Goal: Task Accomplishment & Management: Use online tool/utility

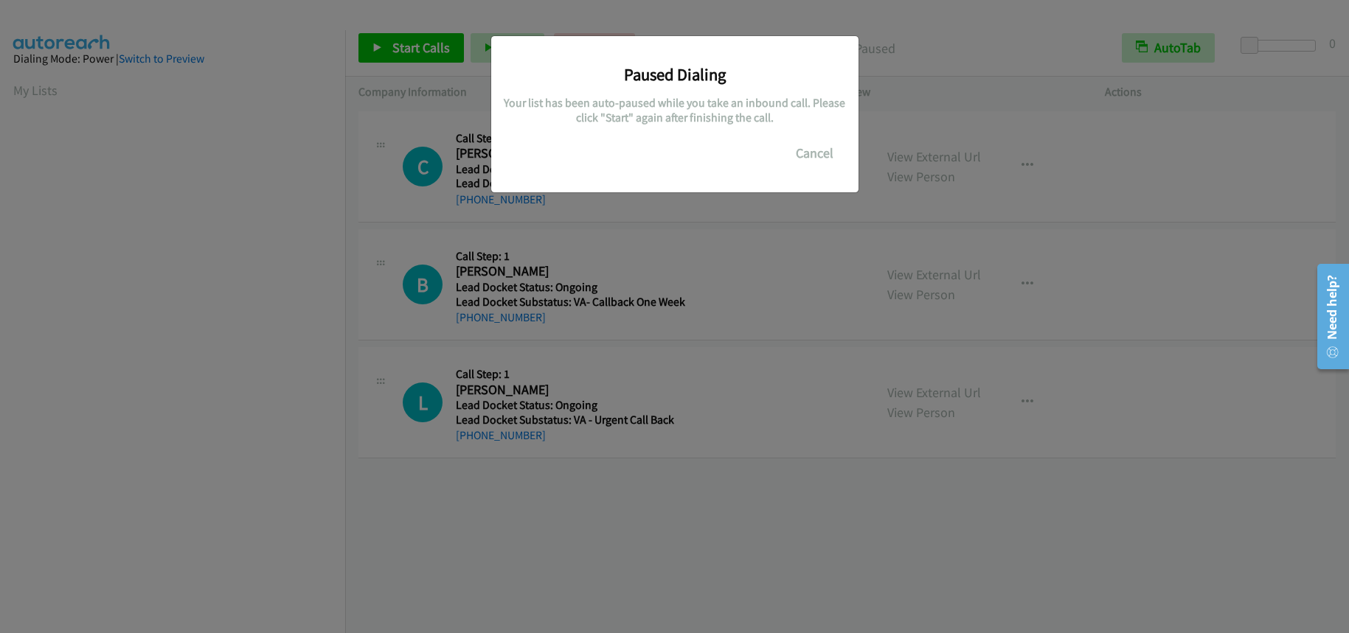
scroll to position [194, 0]
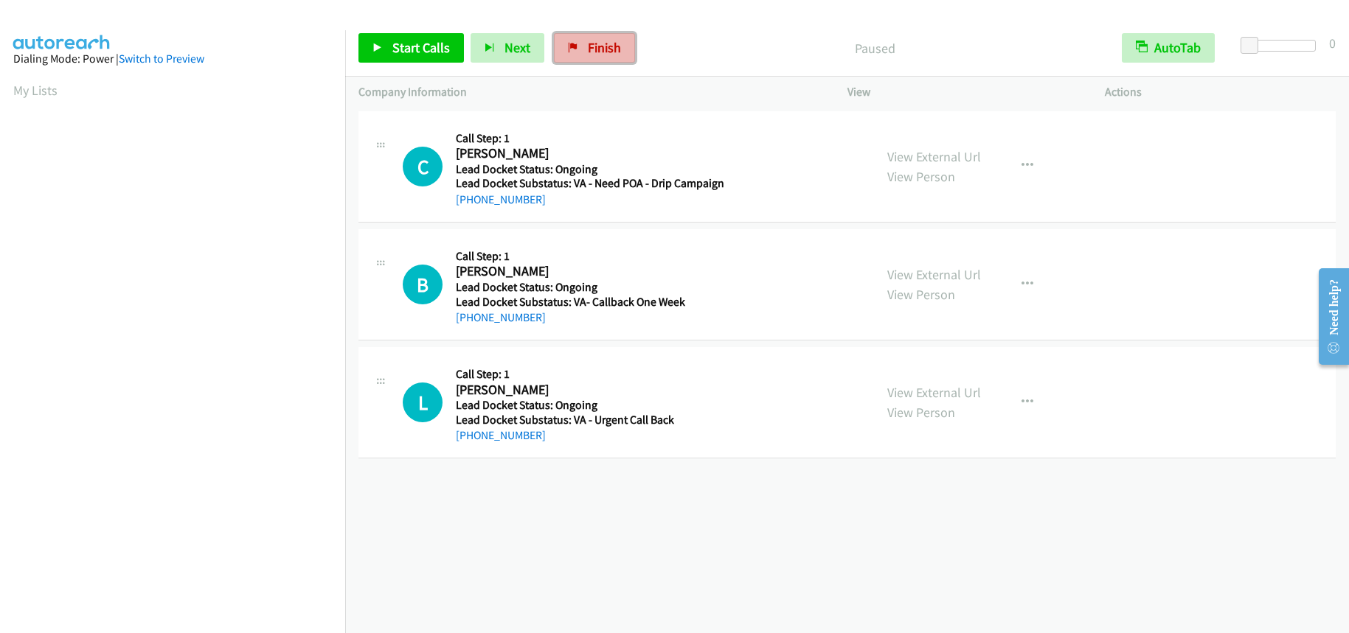
click at [588, 42] on span "Finish" at bounding box center [604, 47] width 33 height 17
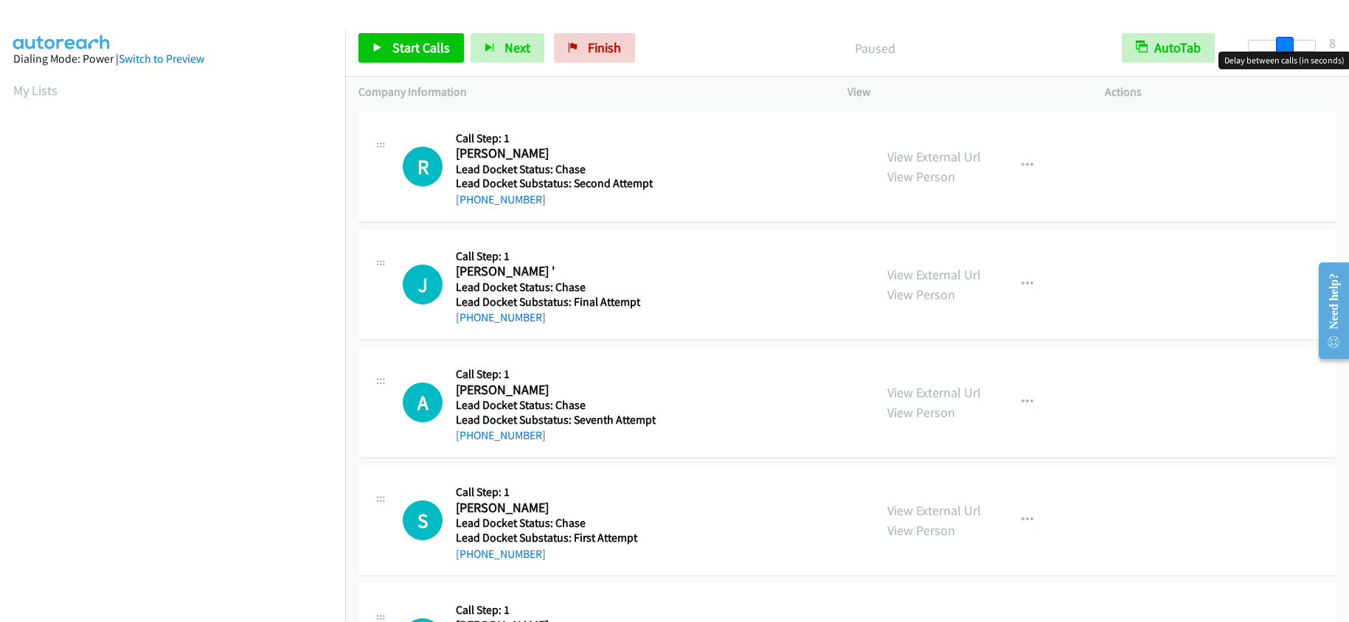
drag, startPoint x: 1250, startPoint y: 48, endPoint x: 1285, endPoint y: 40, distance: 35.6
click at [1285, 40] on span at bounding box center [1285, 46] width 18 height 18
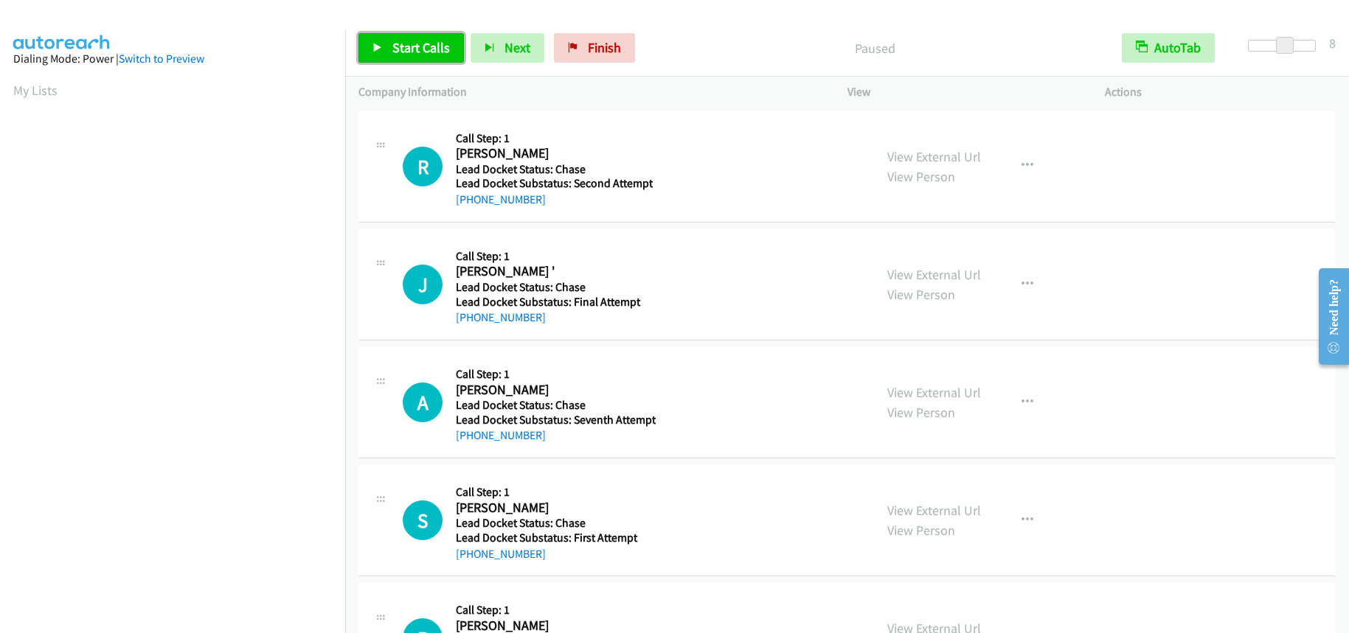
click at [415, 45] on span "Start Calls" at bounding box center [421, 47] width 58 height 17
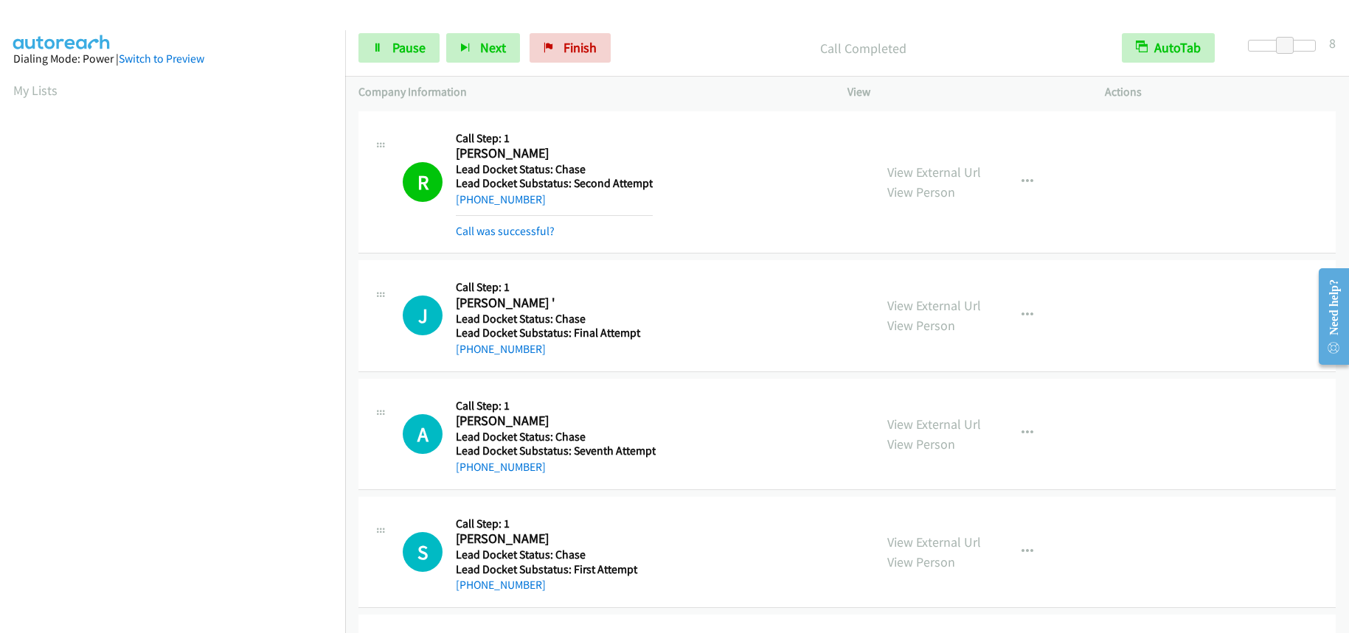
scroll to position [194, 0]
click at [406, 55] on span "Pause" at bounding box center [408, 47] width 33 height 17
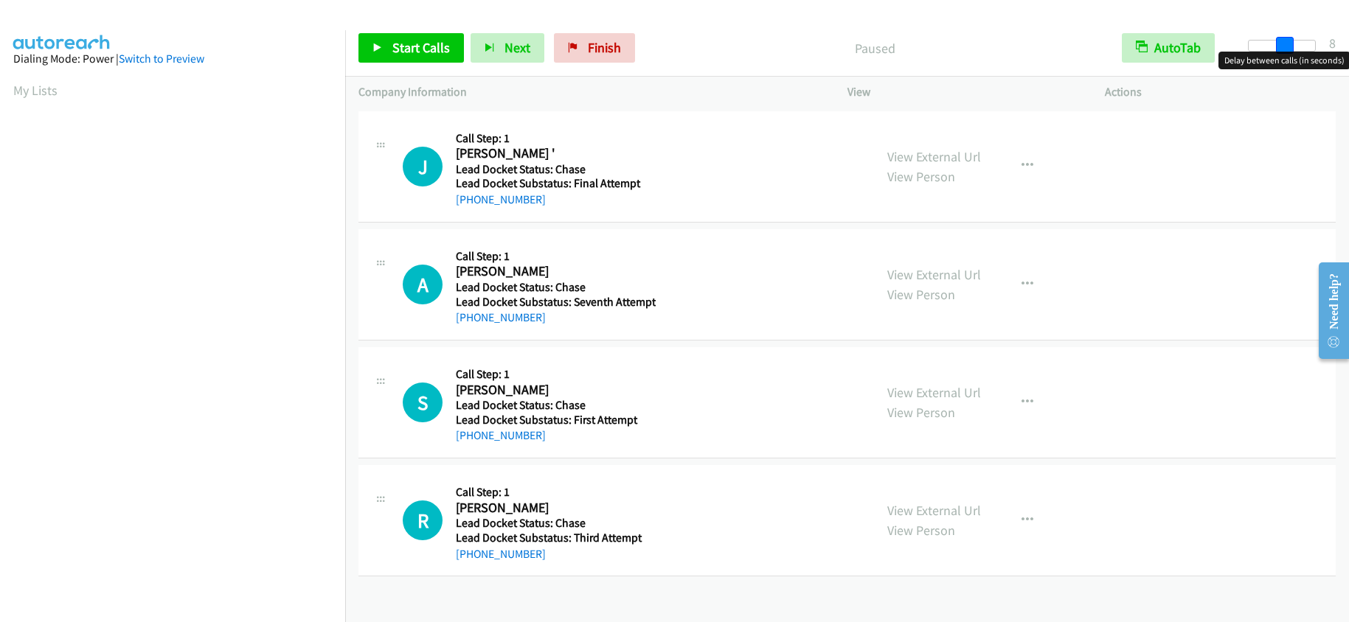
drag, startPoint x: 1258, startPoint y: 46, endPoint x: 1283, endPoint y: 48, distance: 25.1
click at [1283, 48] on div at bounding box center [1281, 46] width 68 height 12
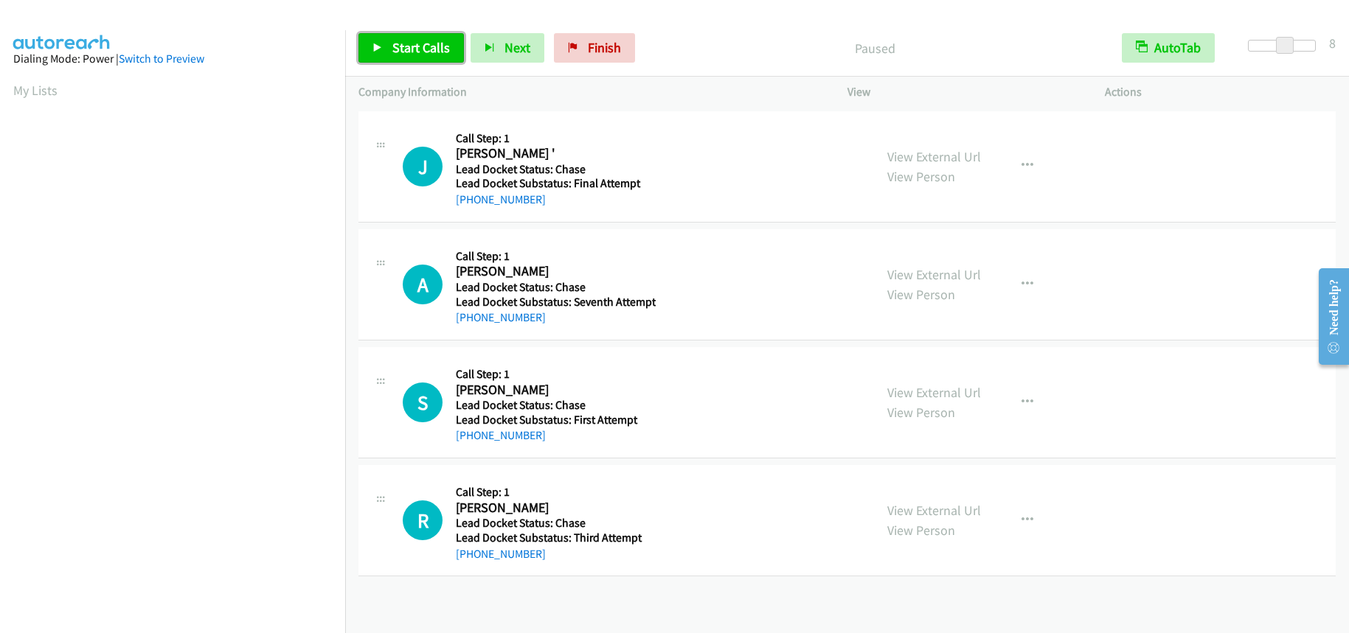
click at [436, 49] on span "Start Calls" at bounding box center [421, 47] width 58 height 17
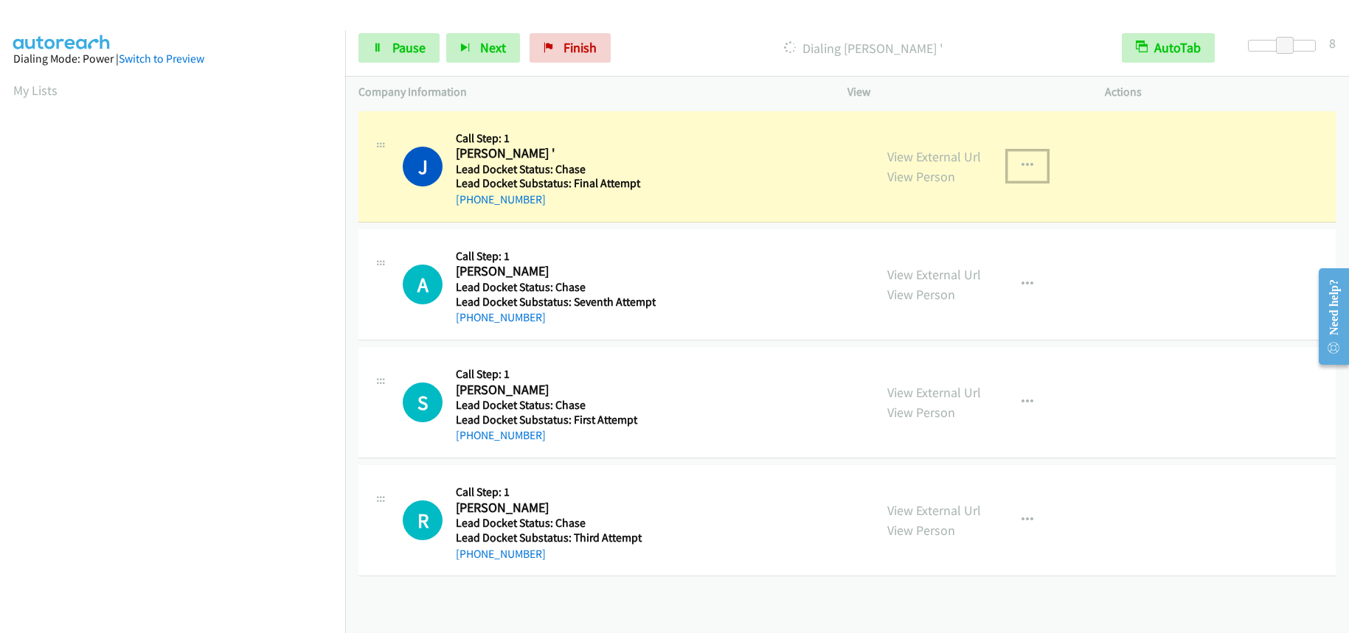
click at [1028, 164] on button "button" at bounding box center [1027, 165] width 40 height 29
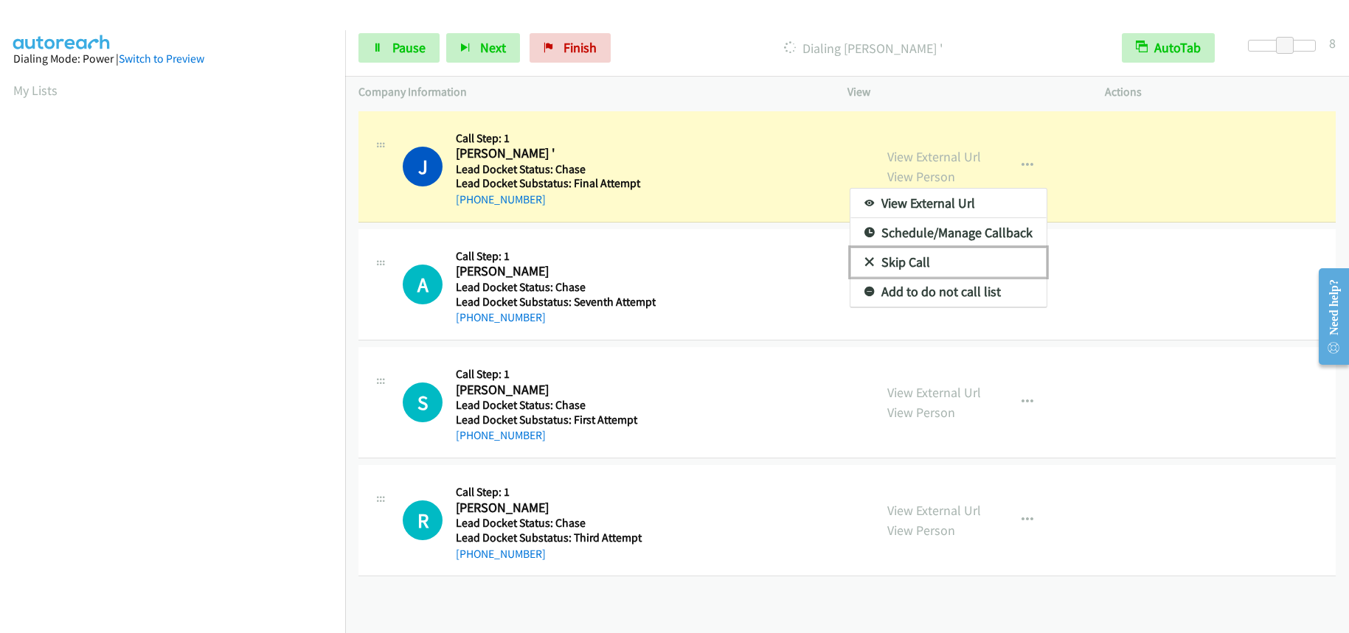
click at [925, 260] on link "Skip Call" at bounding box center [948, 262] width 196 height 29
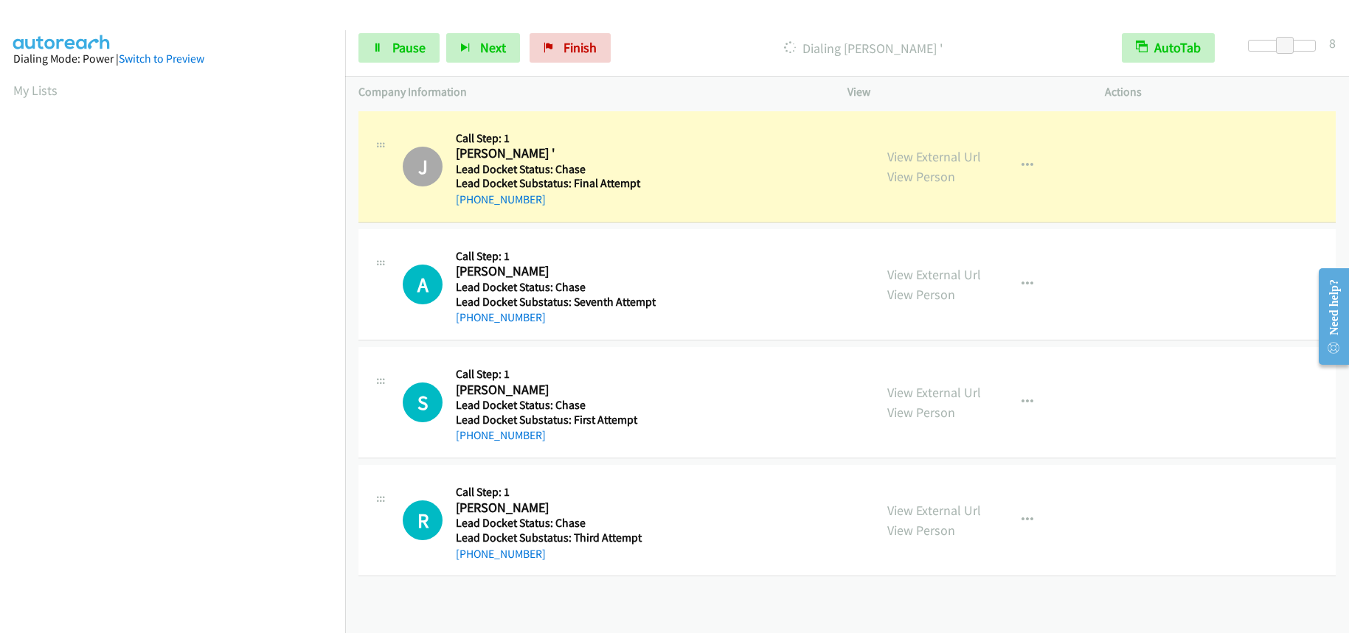
scroll to position [193, 0]
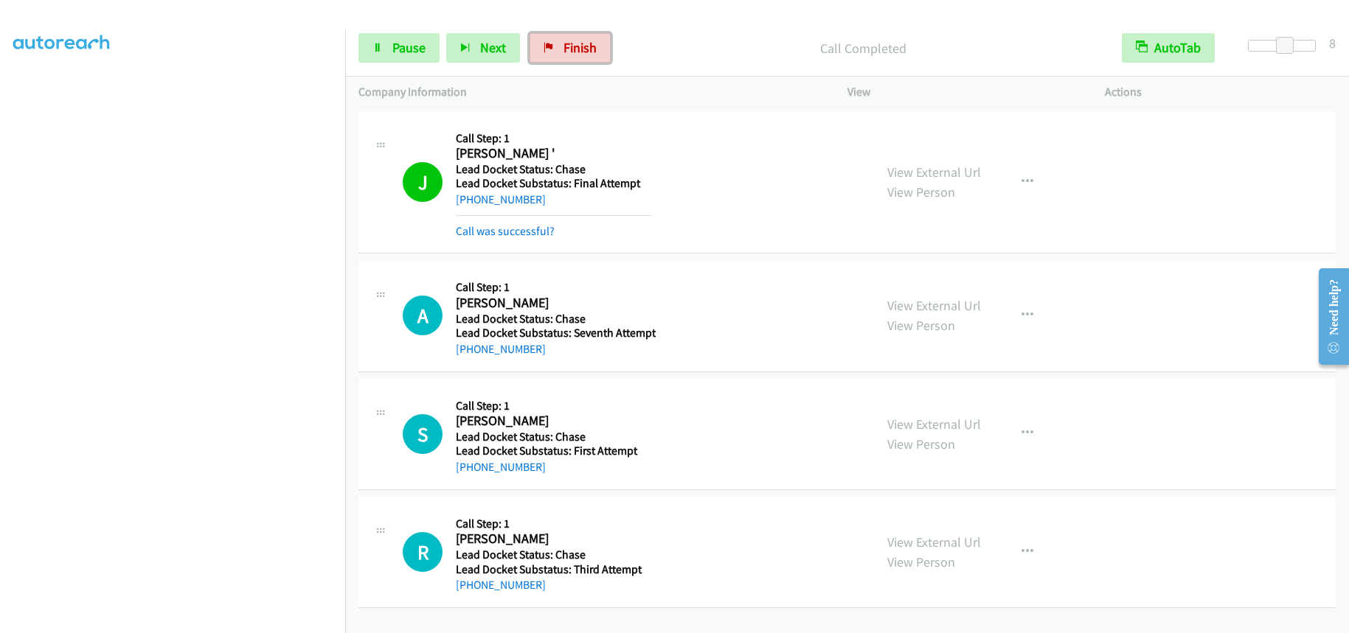
drag, startPoint x: 571, startPoint y: 46, endPoint x: 740, endPoint y: 54, distance: 169.7
click at [571, 46] on span "Finish" at bounding box center [579, 47] width 33 height 17
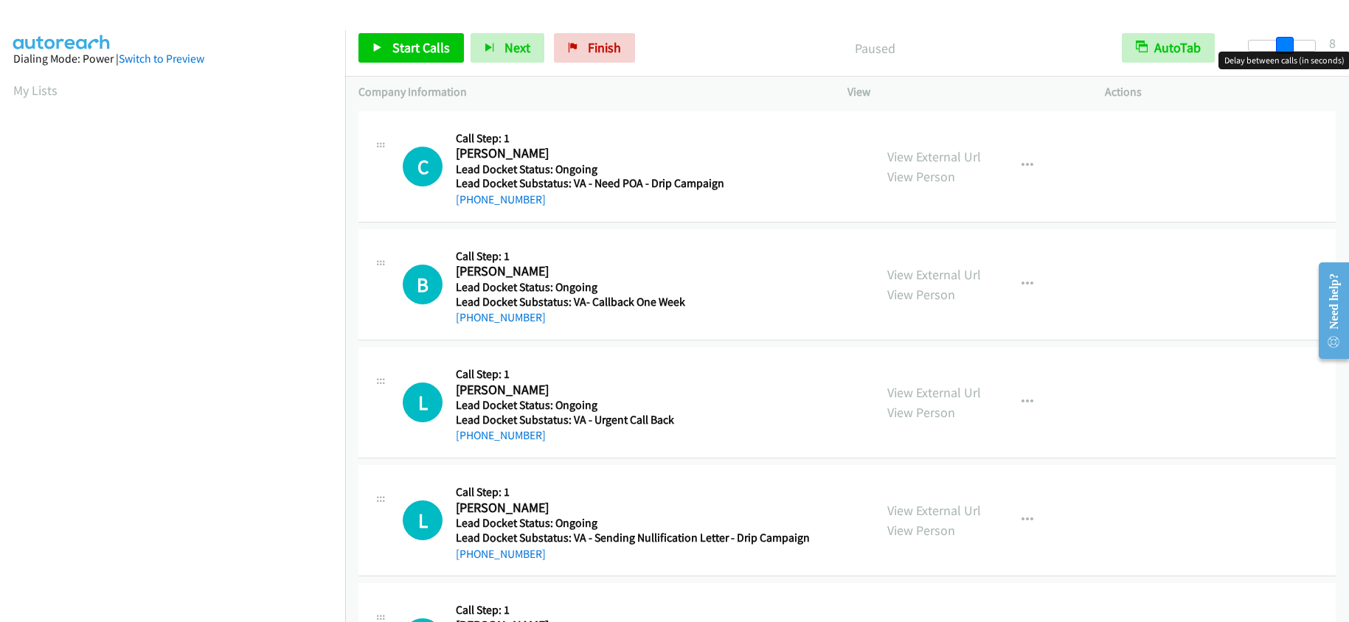
drag, startPoint x: 1250, startPoint y: 44, endPoint x: 1286, endPoint y: 42, distance: 35.5
click at [1286, 42] on span at bounding box center [1285, 46] width 18 height 18
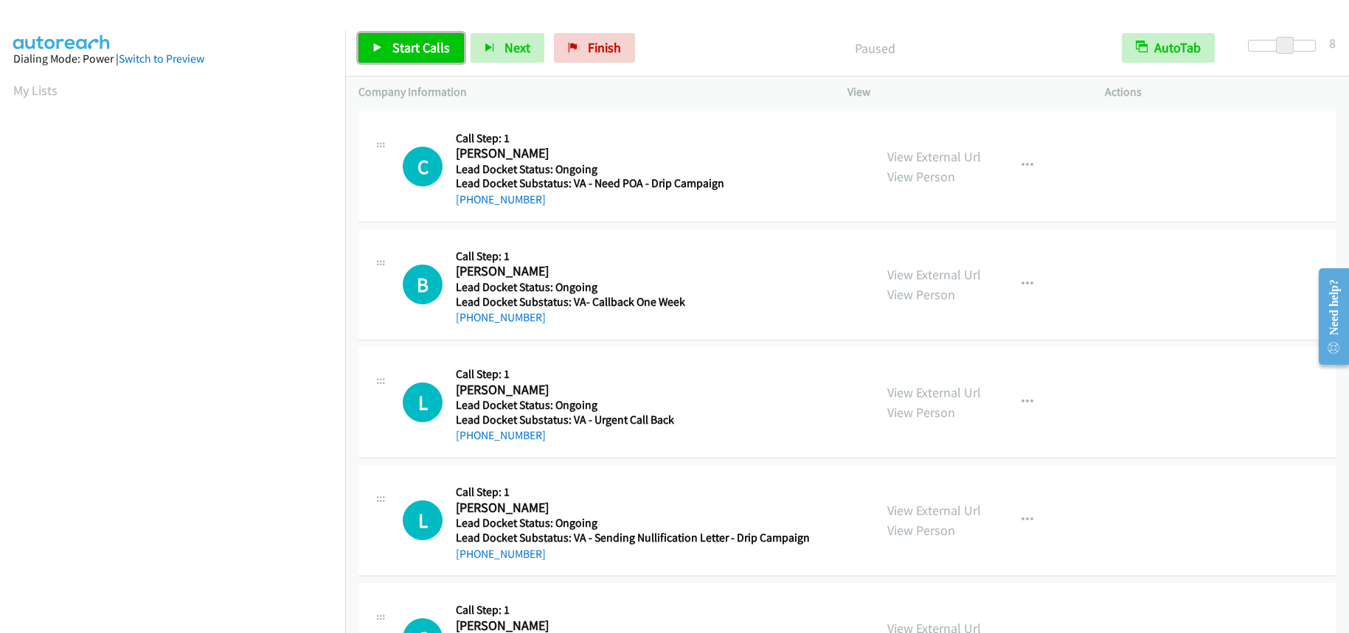
click at [431, 49] on span "Start Calls" at bounding box center [421, 47] width 58 height 17
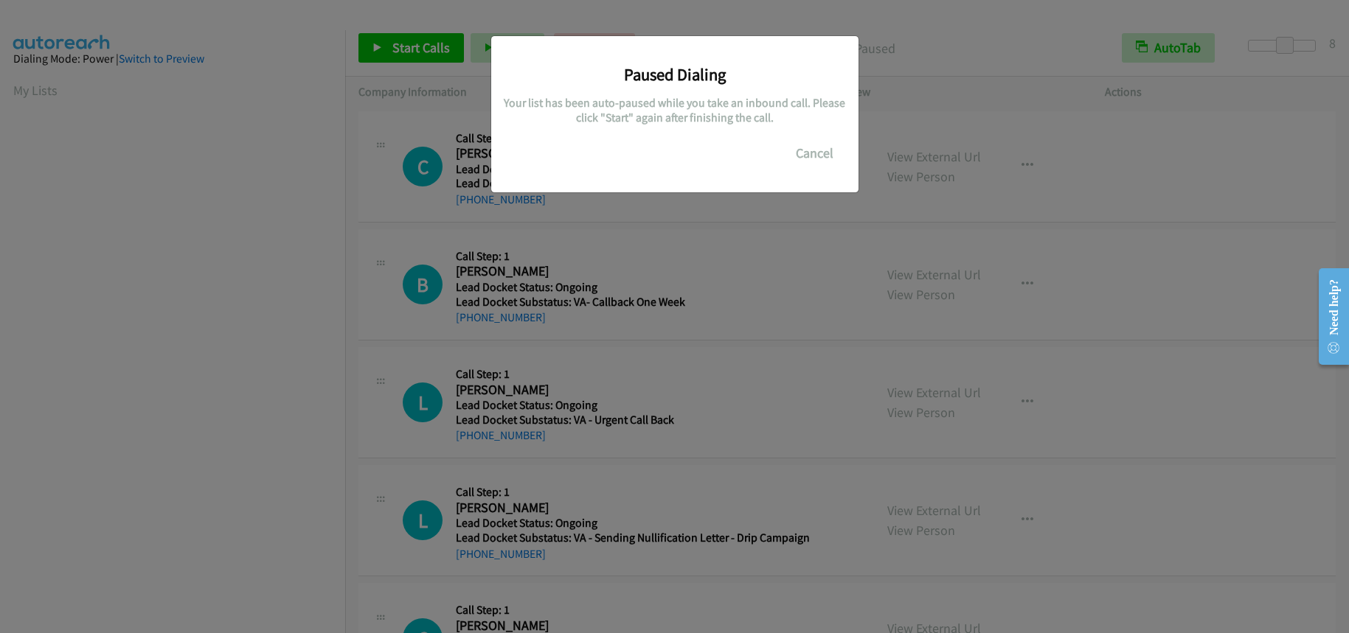
scroll to position [194, 0]
drag, startPoint x: 1250, startPoint y: 46, endPoint x: 1275, endPoint y: 37, distance: 26.2
click at [1277, 37] on main "Start Calls Pause Next Finish Paused AutoTab AutoTab 6 Company Information Info…" at bounding box center [674, 35] width 1349 height 70
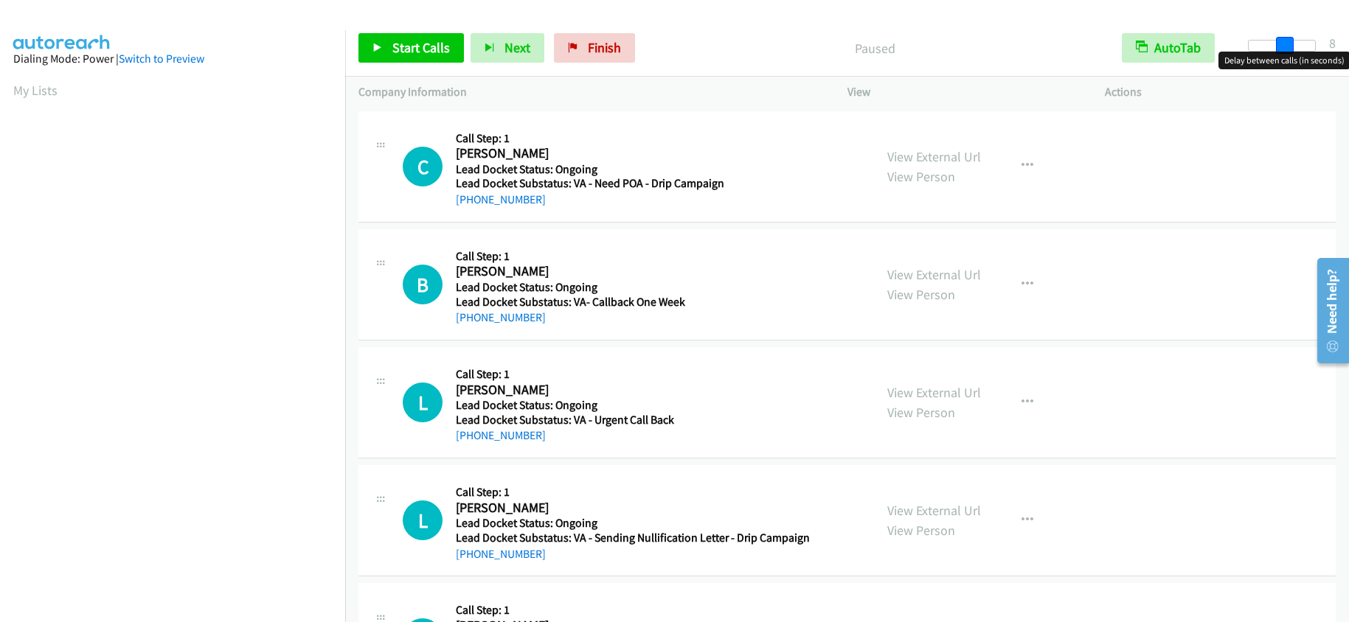
drag, startPoint x: 1250, startPoint y: 48, endPoint x: 1288, endPoint y: 37, distance: 39.2
click at [1288, 37] on span at bounding box center [1285, 46] width 18 height 18
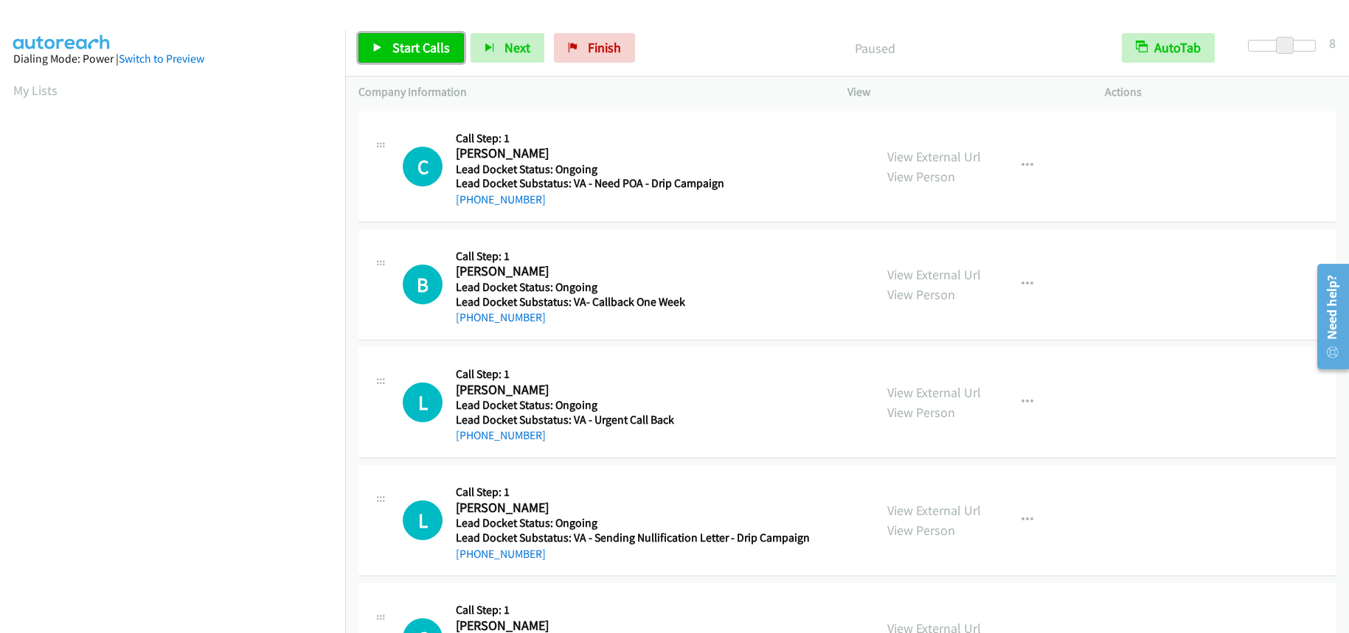
click at [394, 49] on span "Start Calls" at bounding box center [421, 47] width 58 height 17
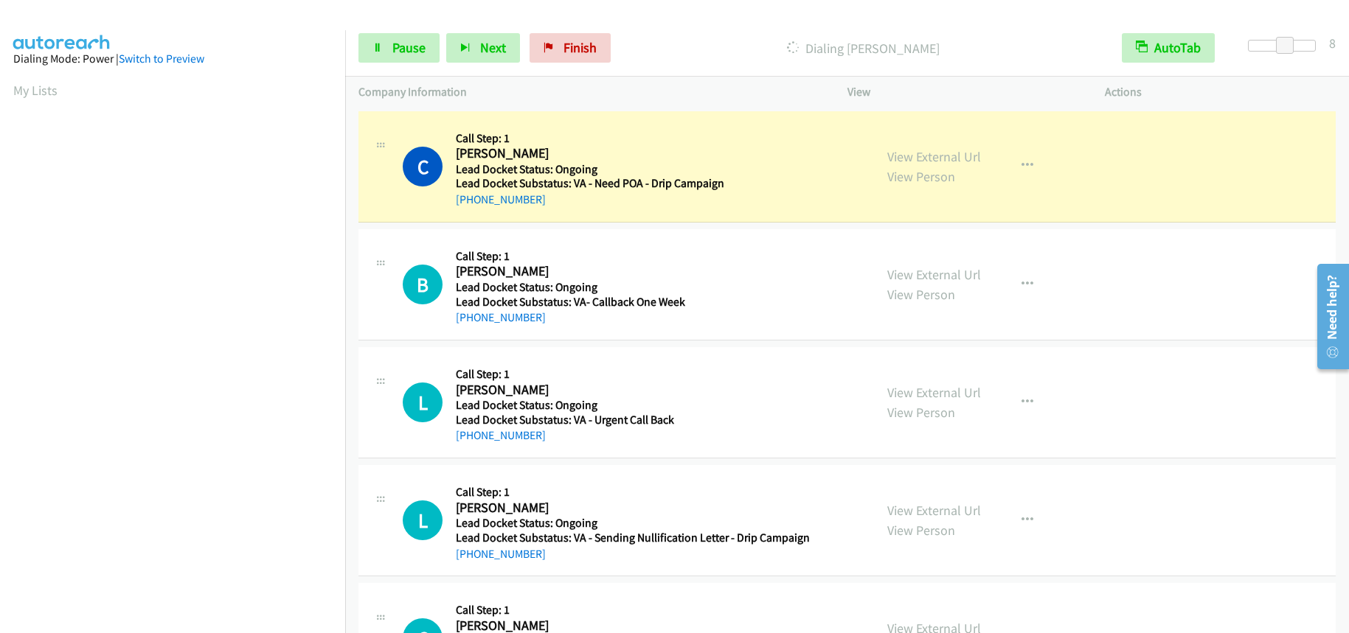
scroll to position [193, 0]
drag, startPoint x: 406, startPoint y: 46, endPoint x: 420, endPoint y: 49, distance: 14.3
click at [406, 46] on span "Pause" at bounding box center [408, 47] width 33 height 17
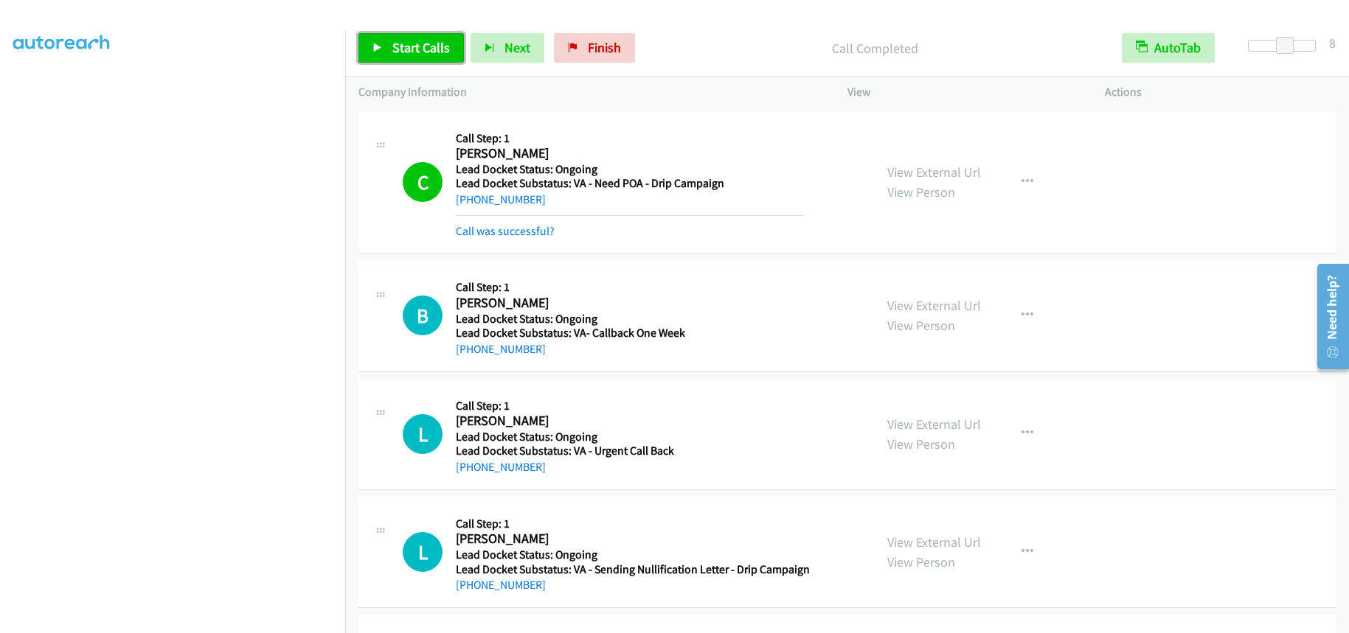
click at [420, 46] on span "Start Calls" at bounding box center [421, 47] width 58 height 17
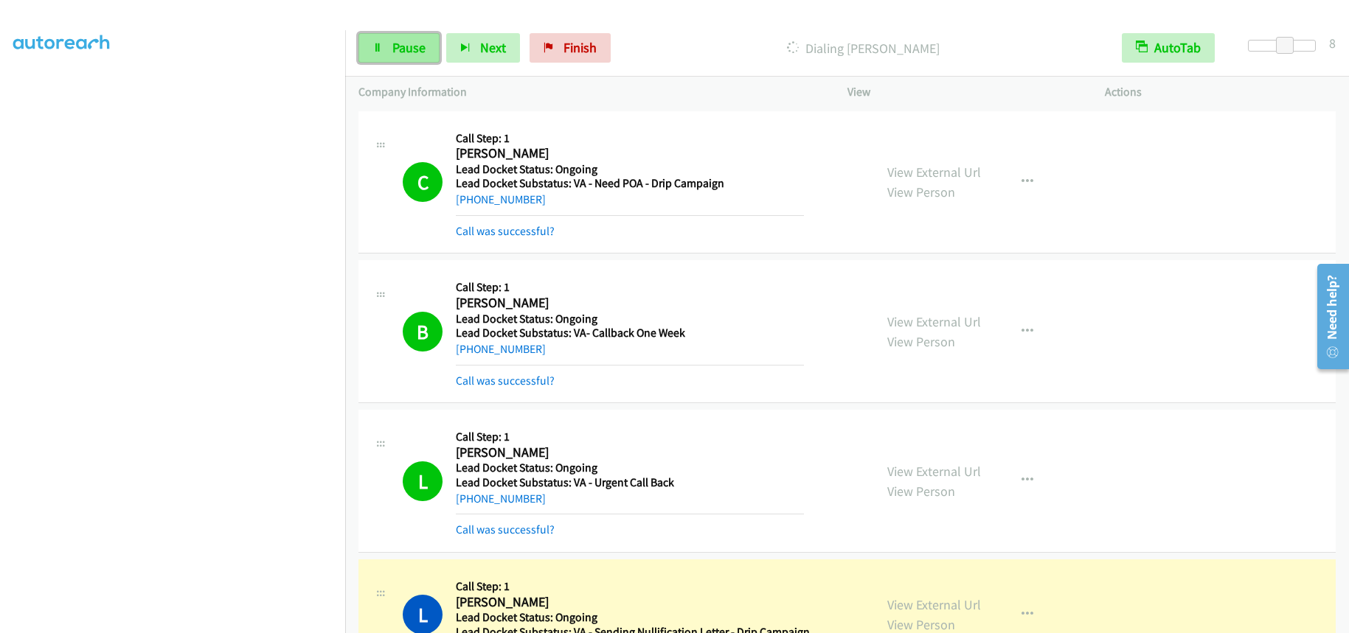
click at [416, 58] on link "Pause" at bounding box center [398, 47] width 81 height 29
